Goal: Find specific page/section: Find specific page/section

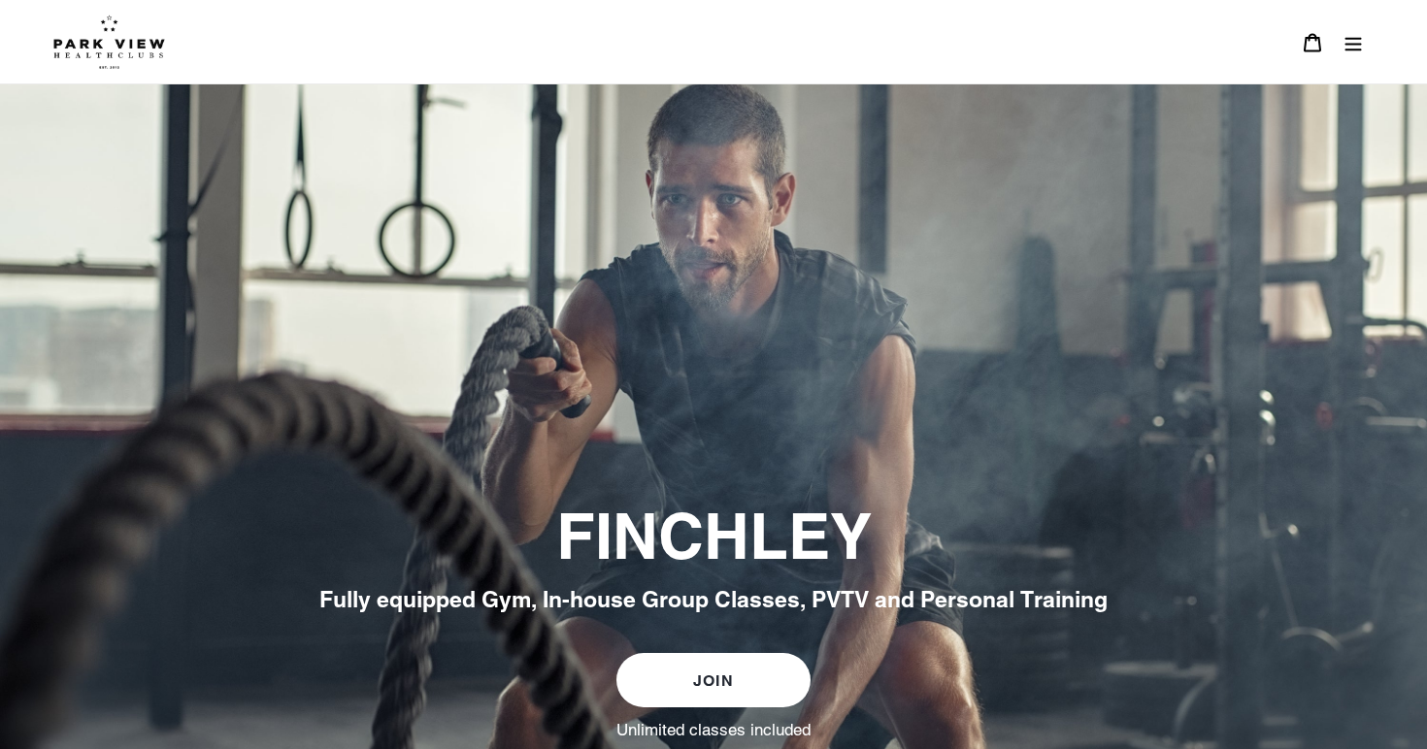
click at [762, 675] on link "JOIN" at bounding box center [713, 680] width 194 height 54
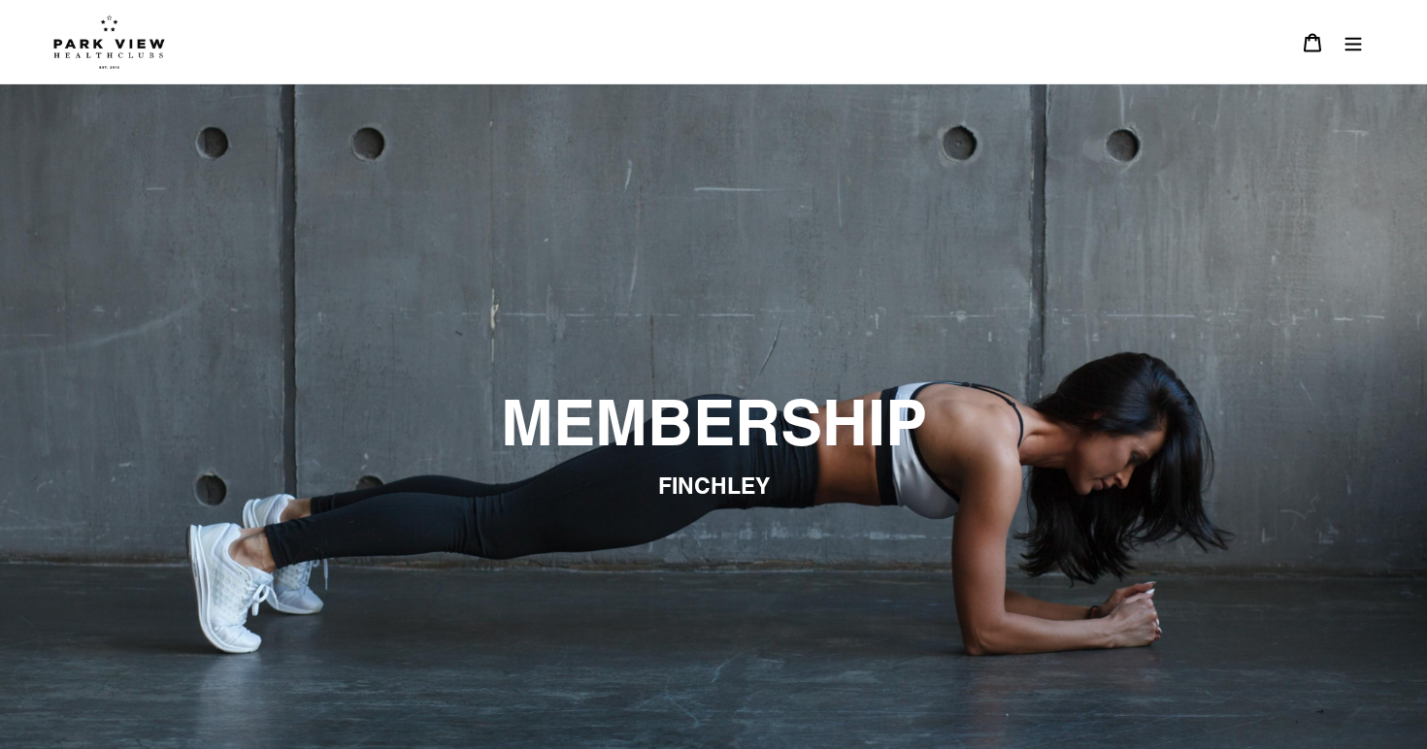
click at [1352, 47] on icon "Menu" at bounding box center [1352, 42] width 19 height 19
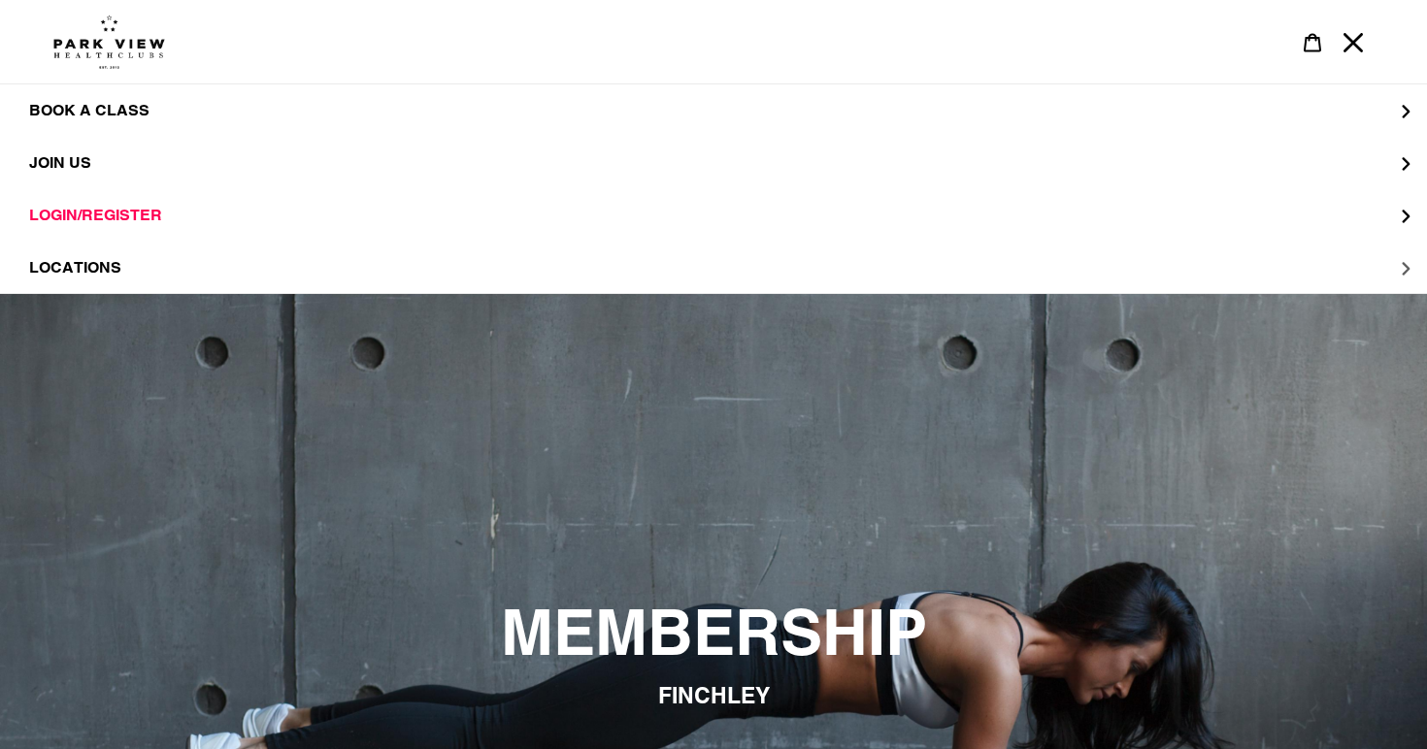
click at [90, 256] on button "LOCATIONS" at bounding box center [713, 268] width 1427 height 52
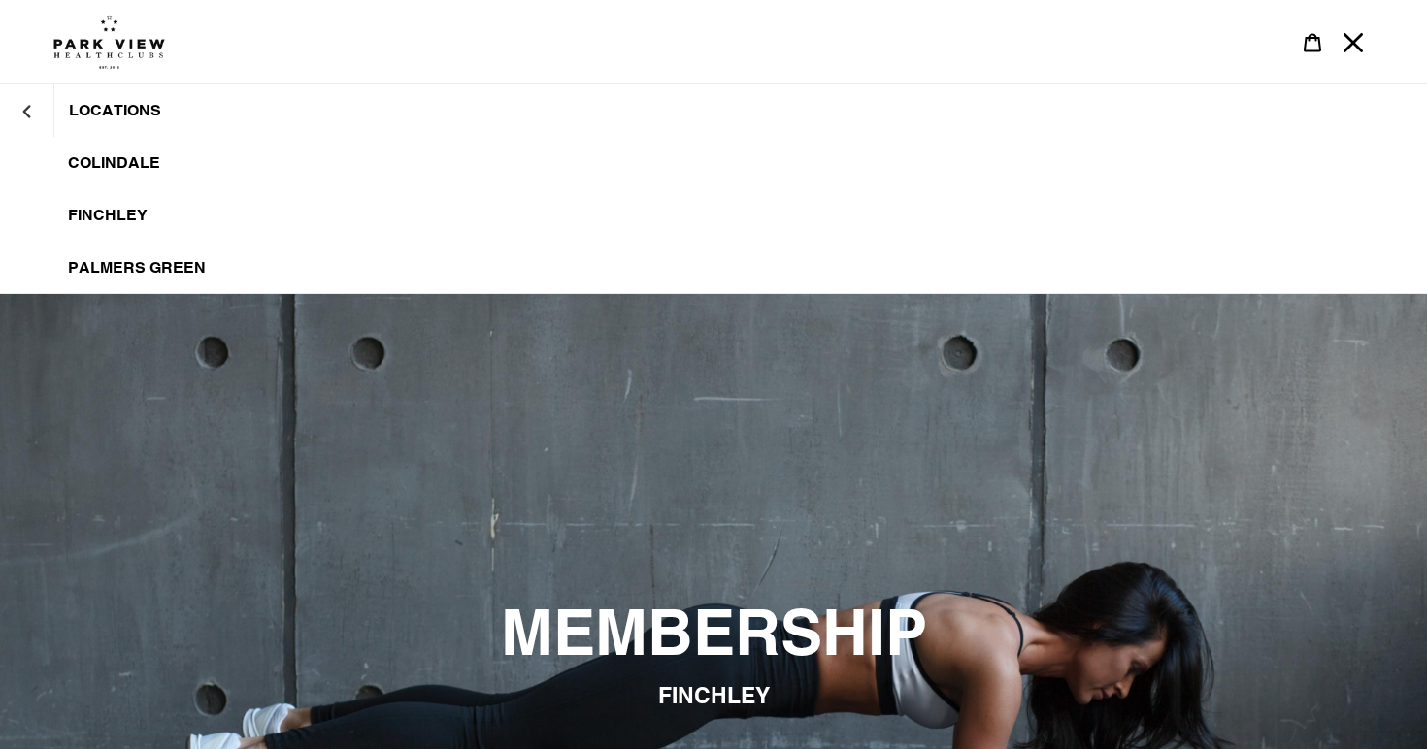
click at [131, 217] on span "Finchley" at bounding box center [108, 215] width 80 height 19
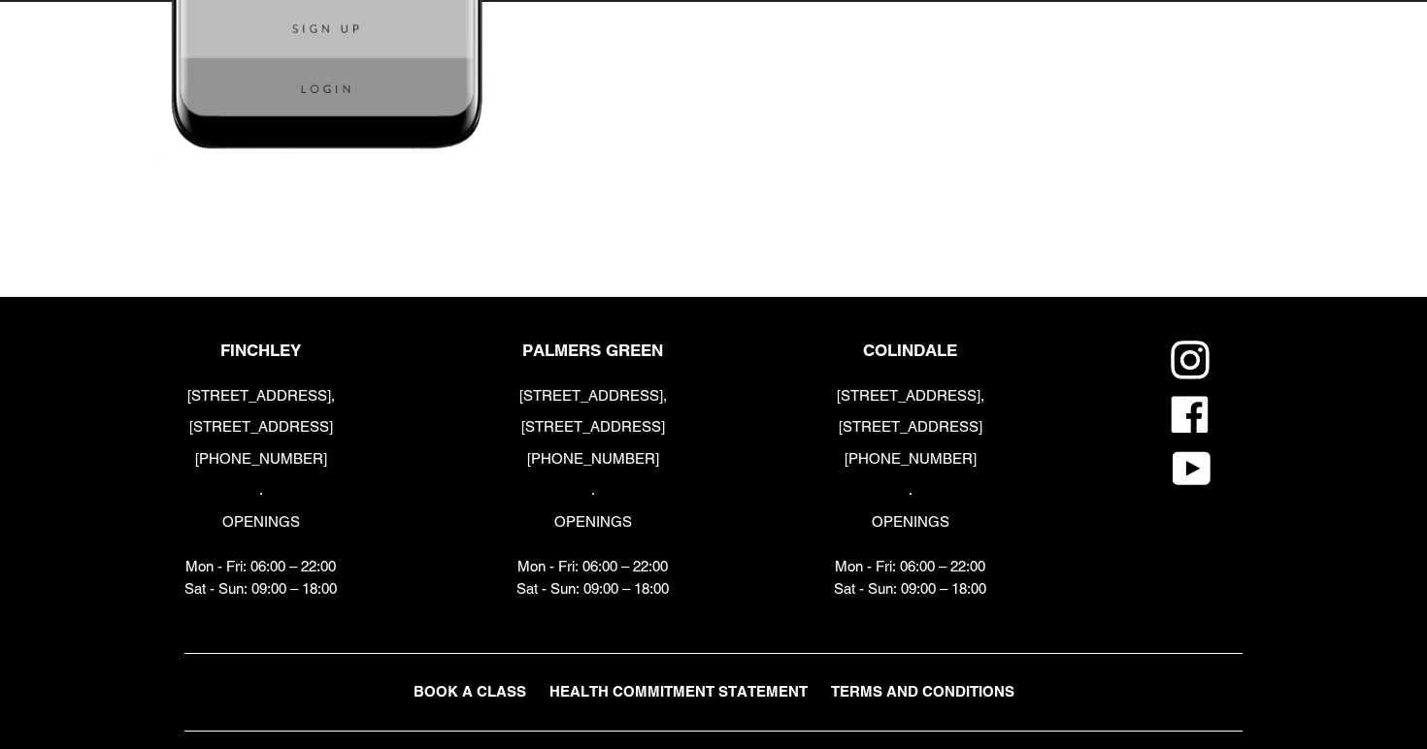
scroll to position [4664, 0]
